Goal: Information Seeking & Learning: Learn about a topic

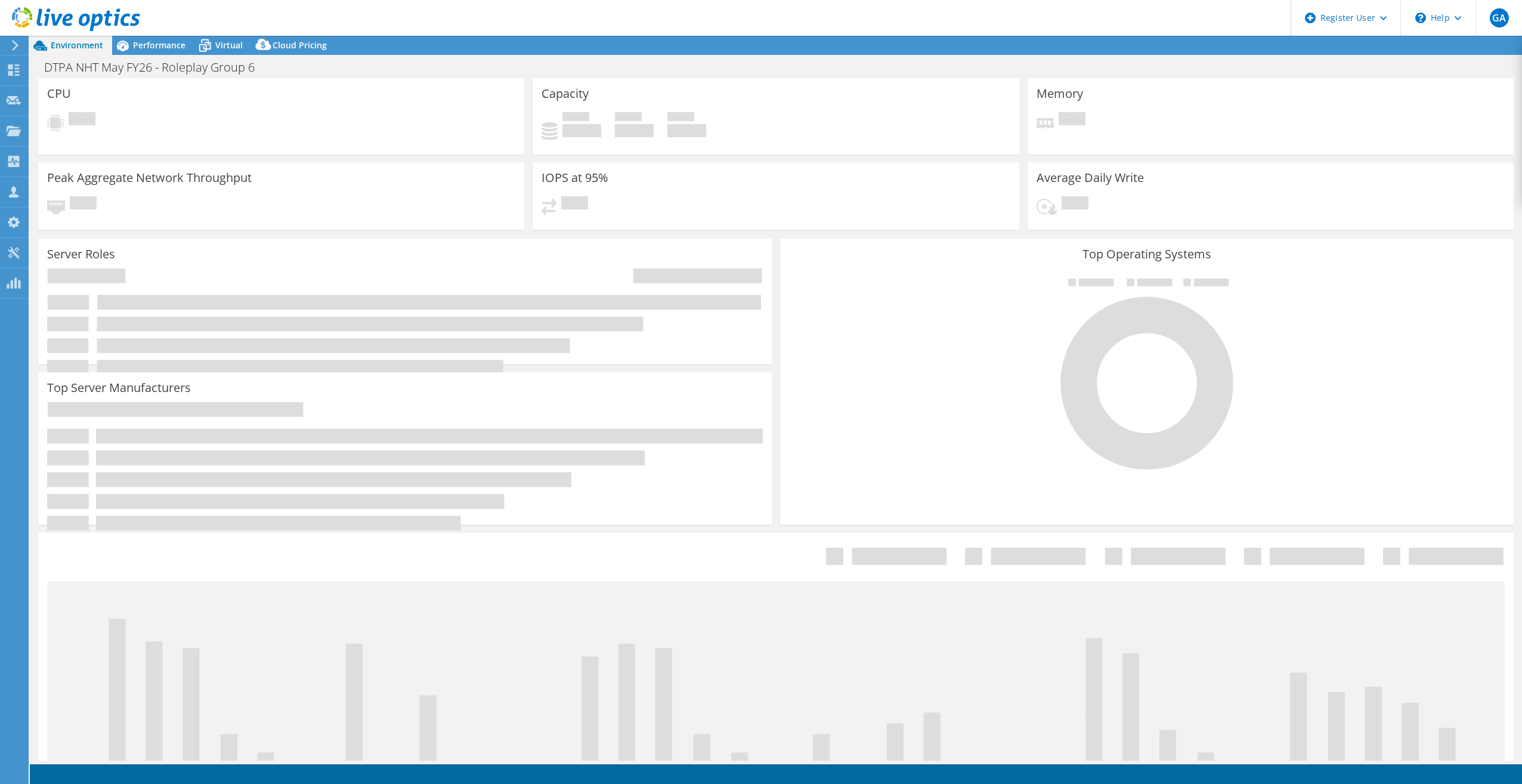
select select "USD"
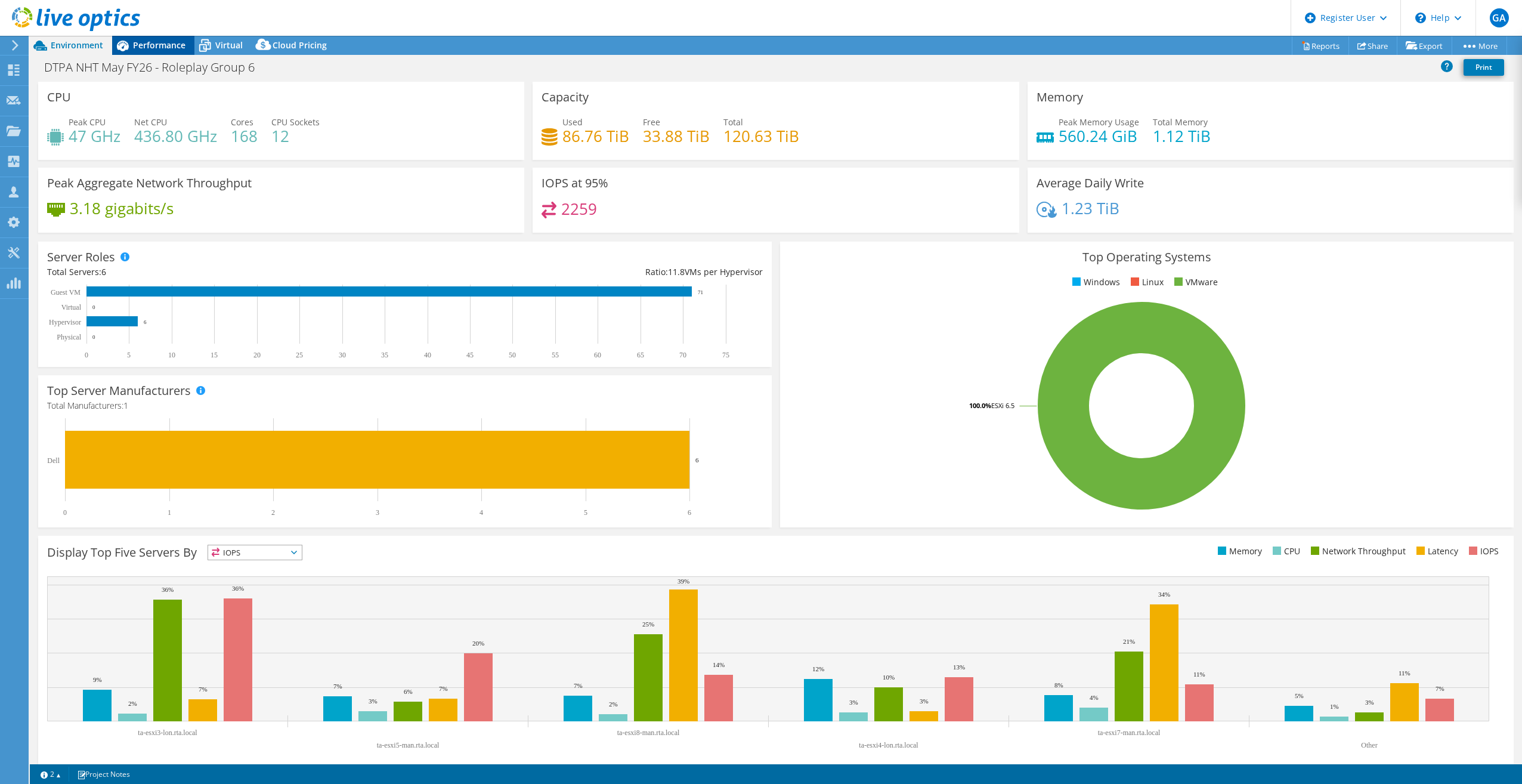
click at [173, 49] on span "Performance" at bounding box center [159, 45] width 52 height 11
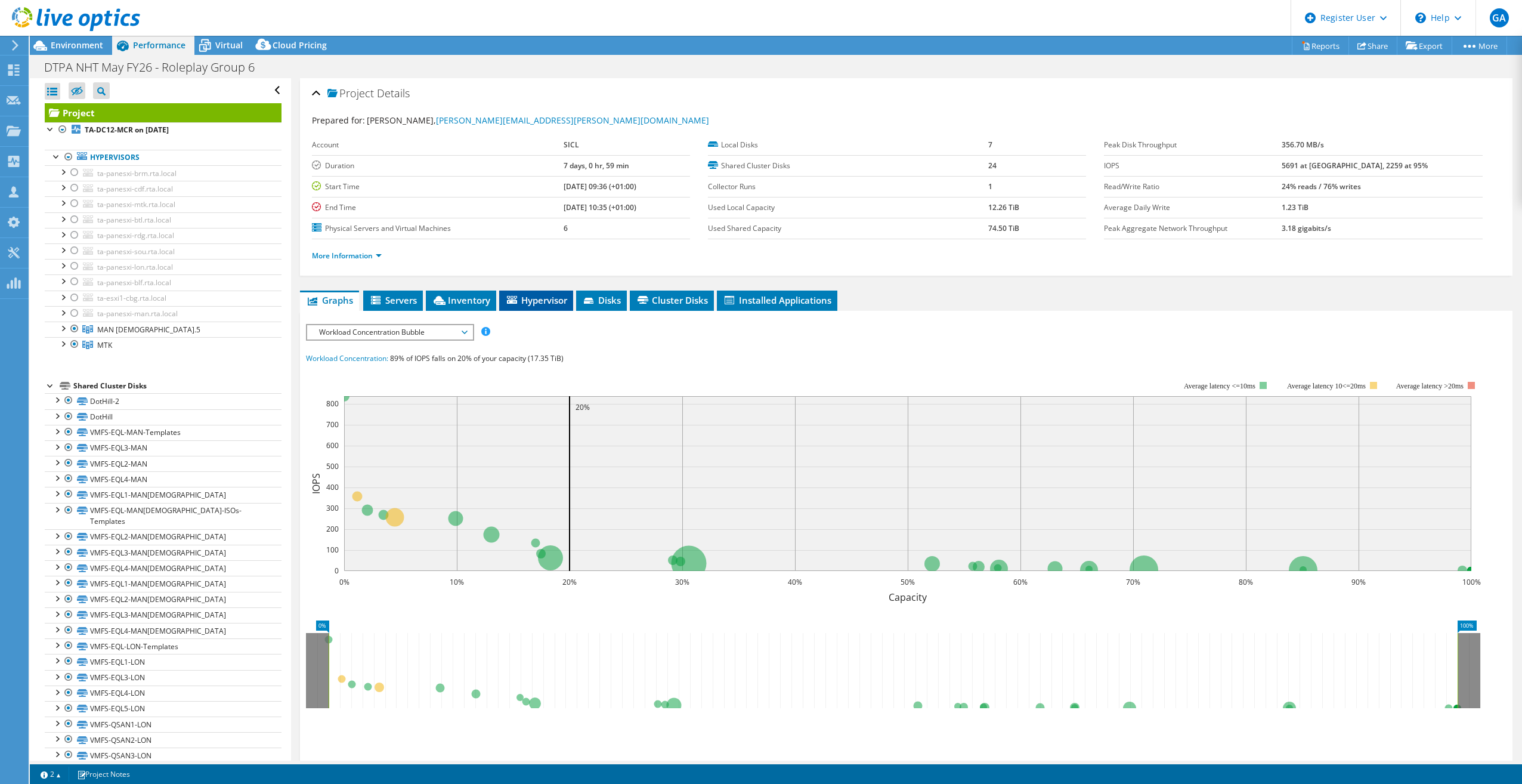
click at [540, 304] on span "Hypervisor" at bounding box center [536, 299] width 62 height 12
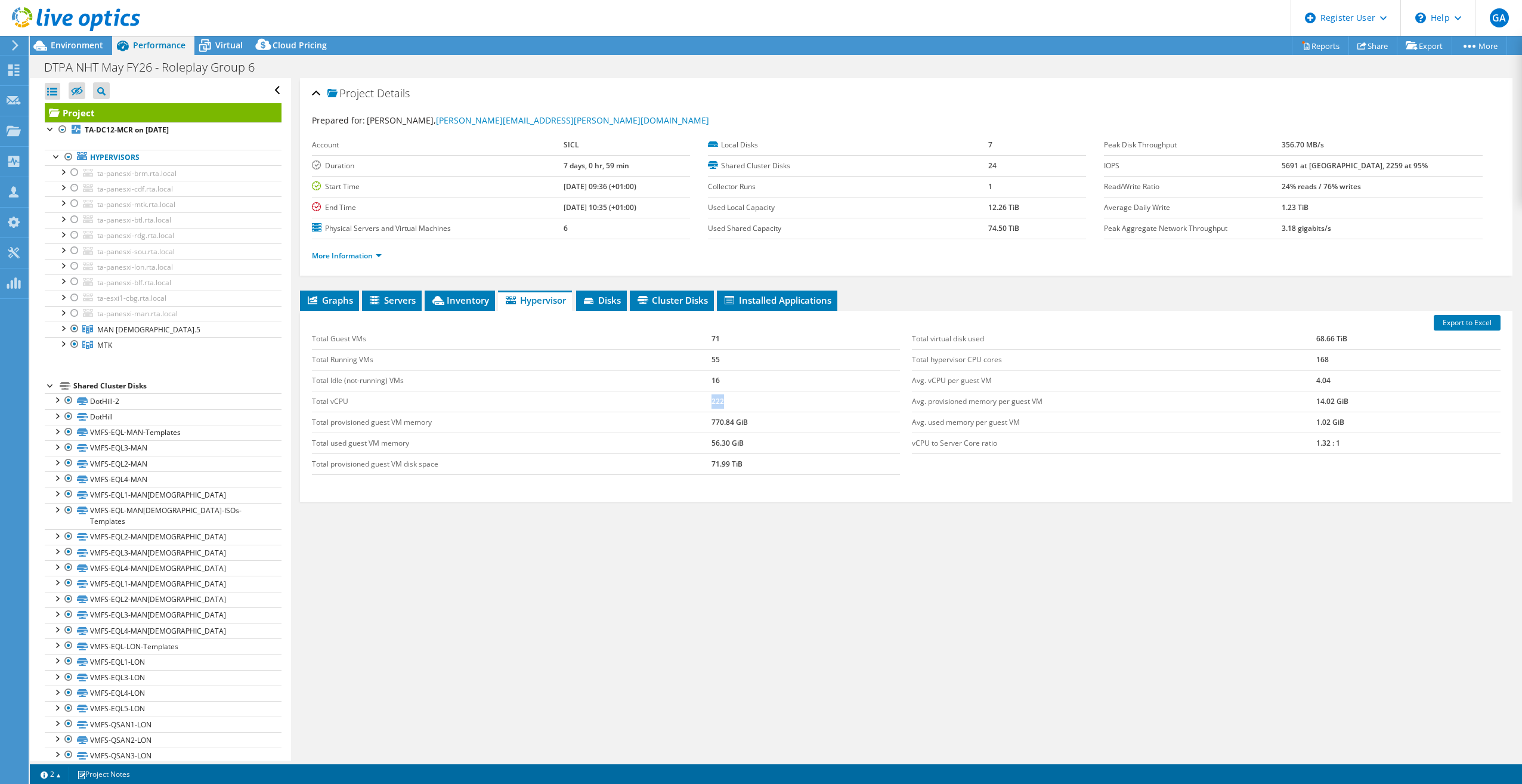
drag, startPoint x: 707, startPoint y: 401, endPoint x: 749, endPoint y: 401, distance: 42.0
click at [749, 401] on tr "Total vCPU 222" at bounding box center [606, 401] width 589 height 21
copy tr "222"
click at [332, 301] on span "Graphs" at bounding box center [330, 299] width 47 height 12
